Goal: Task Accomplishment & Management: Manage account settings

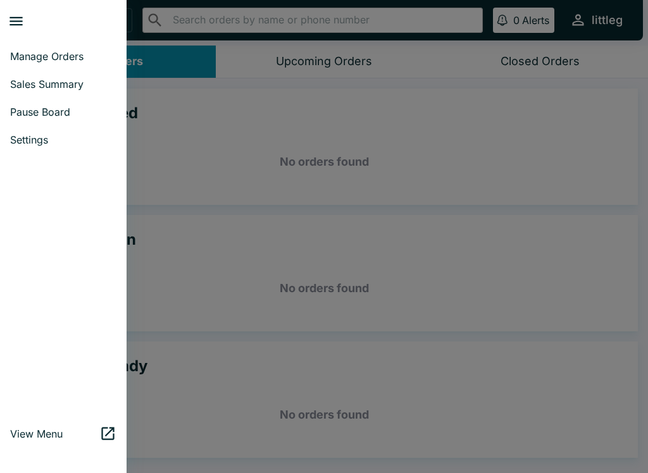
click at [6, 11] on button "close drawer" at bounding box center [16, 21] width 32 height 32
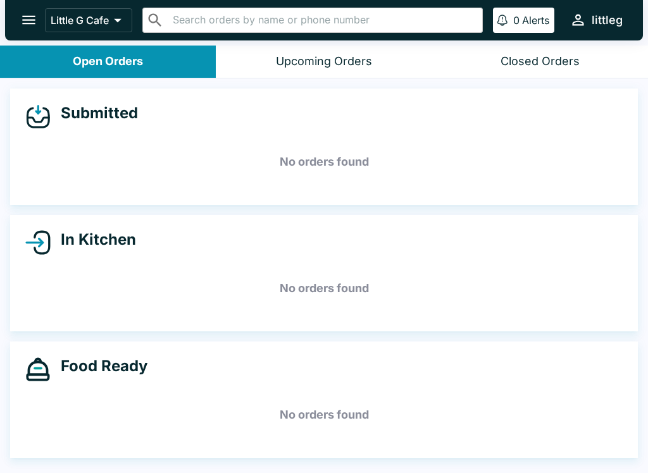
click at [35, 34] on button "open drawer" at bounding box center [29, 20] width 32 height 32
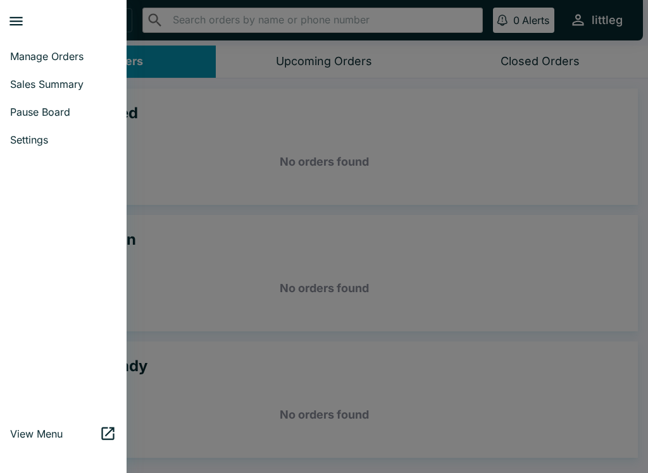
click at [29, 118] on span "Pause Board" at bounding box center [63, 112] width 106 height 13
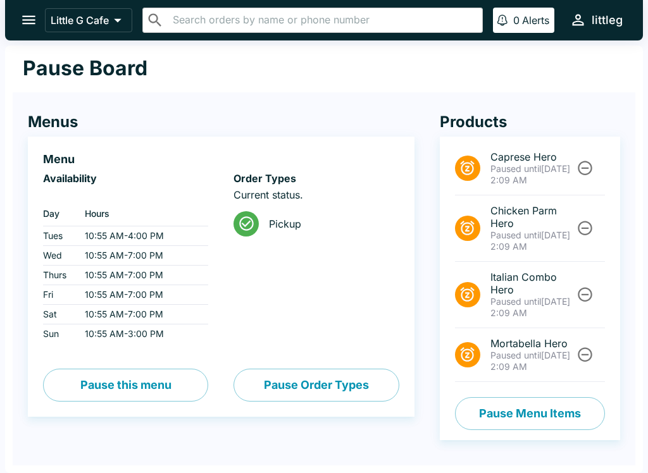
click at [491, 420] on button "Pause Menu Items" at bounding box center [530, 413] width 150 height 33
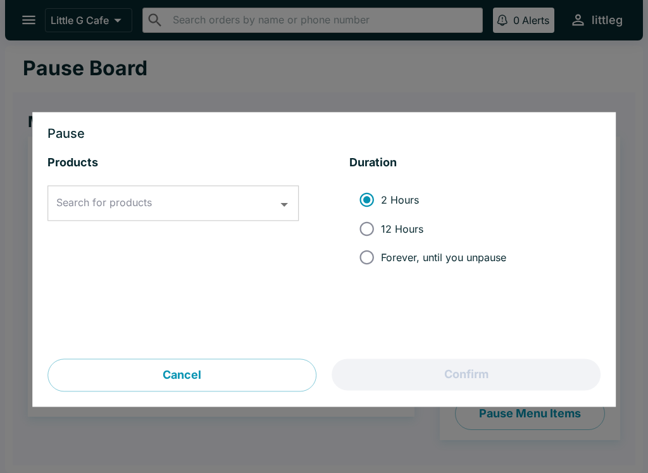
click at [278, 199] on icon "Open" at bounding box center [284, 204] width 17 height 17
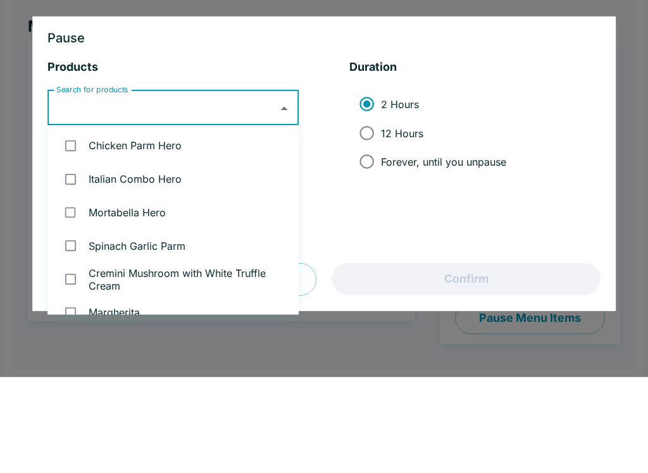
scroll to position [32, 0]
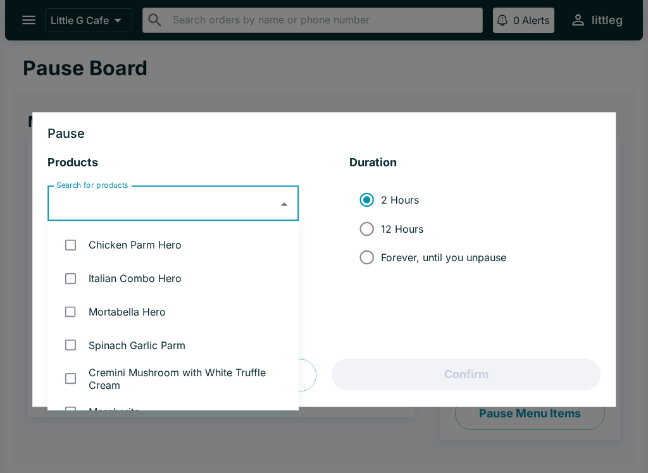
click at [462, 101] on div at bounding box center [324, 236] width 648 height 473
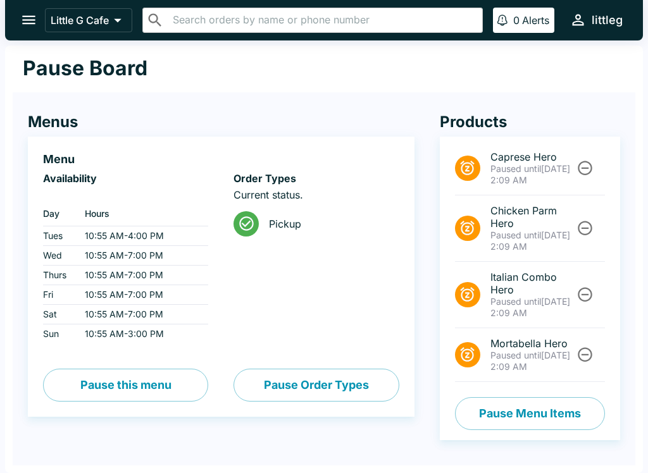
click at [35, 20] on icon "open drawer" at bounding box center [28, 20] width 13 height 9
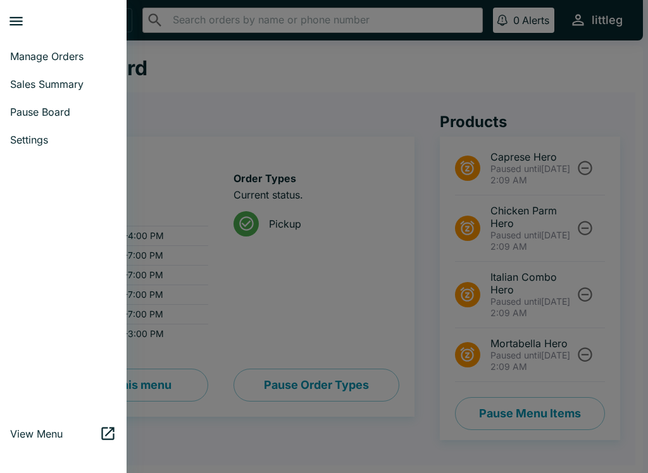
click at [18, 61] on span "Manage Orders" at bounding box center [63, 56] width 106 height 13
